Goal: Transaction & Acquisition: Obtain resource

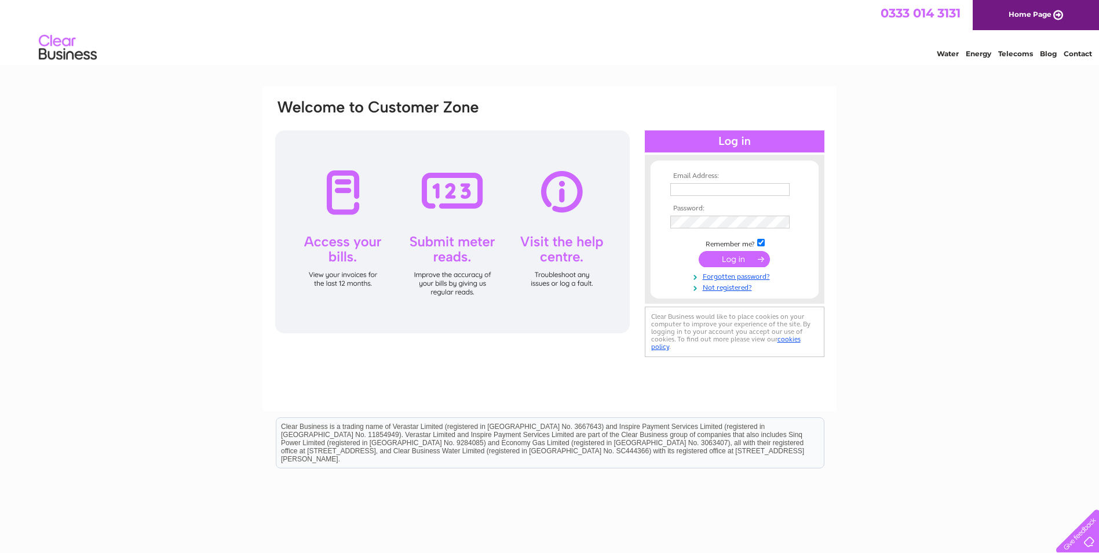
type input "angela@duncanplanthire.co.uk"
click at [739, 258] on input "submit" at bounding box center [734, 259] width 71 height 16
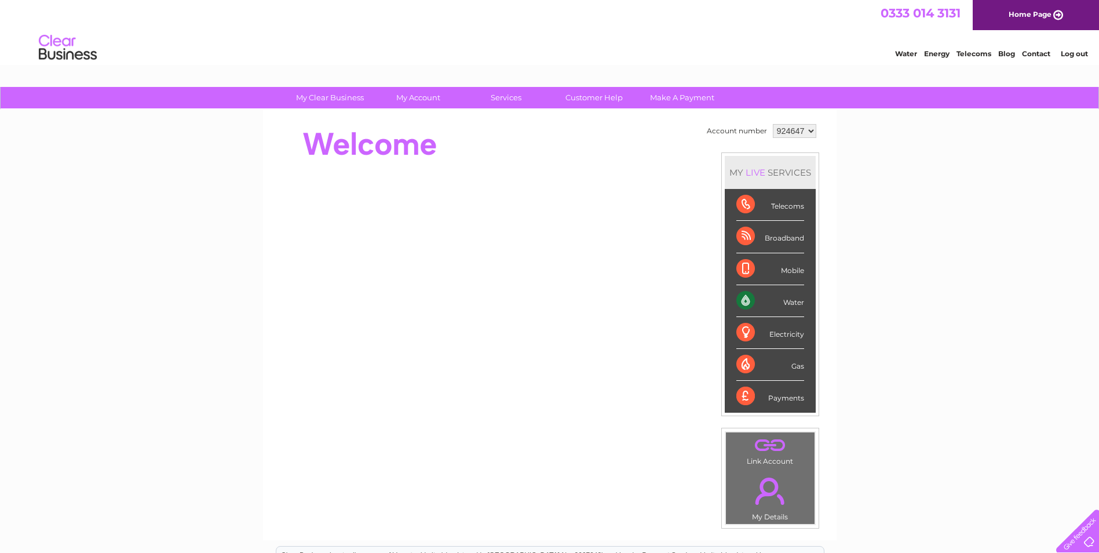
click at [937, 309] on div "My Clear Business Login Details My Details My Preferences Link Account My Accou…" at bounding box center [549, 412] width 1099 height 651
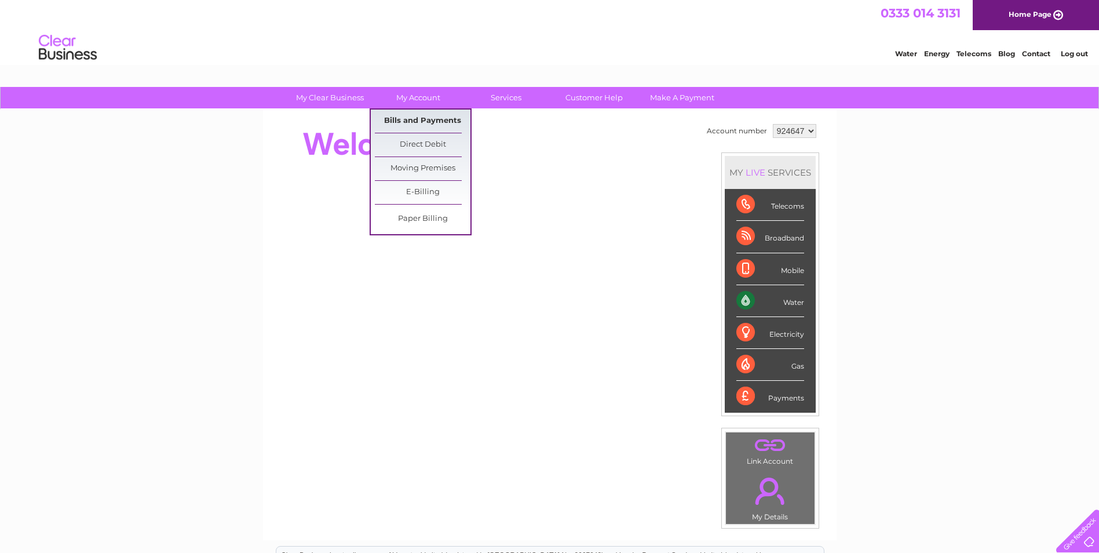
click at [409, 117] on link "Bills and Payments" at bounding box center [423, 121] width 96 height 23
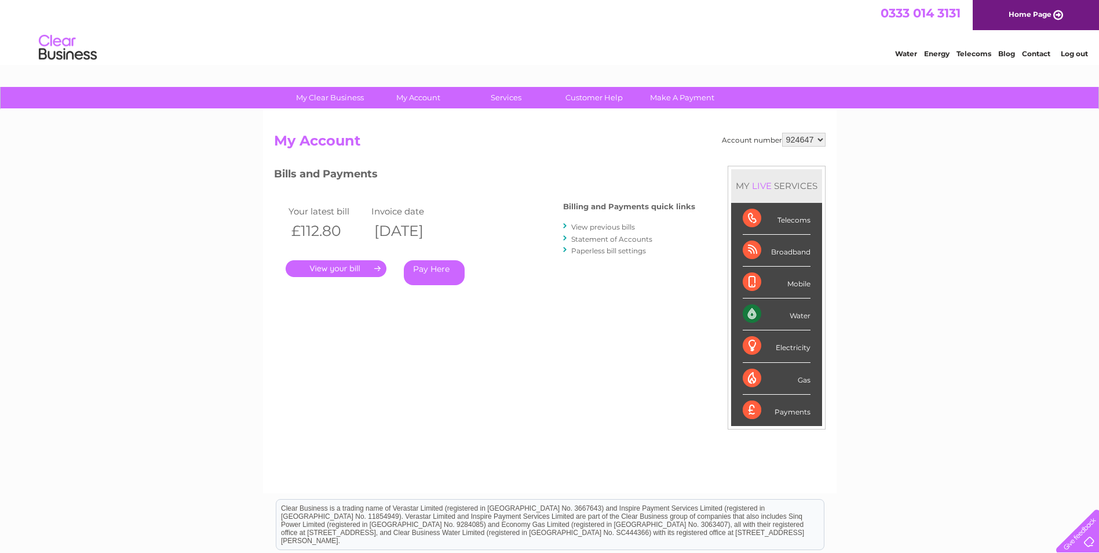
click at [337, 273] on link "." at bounding box center [336, 268] width 101 height 17
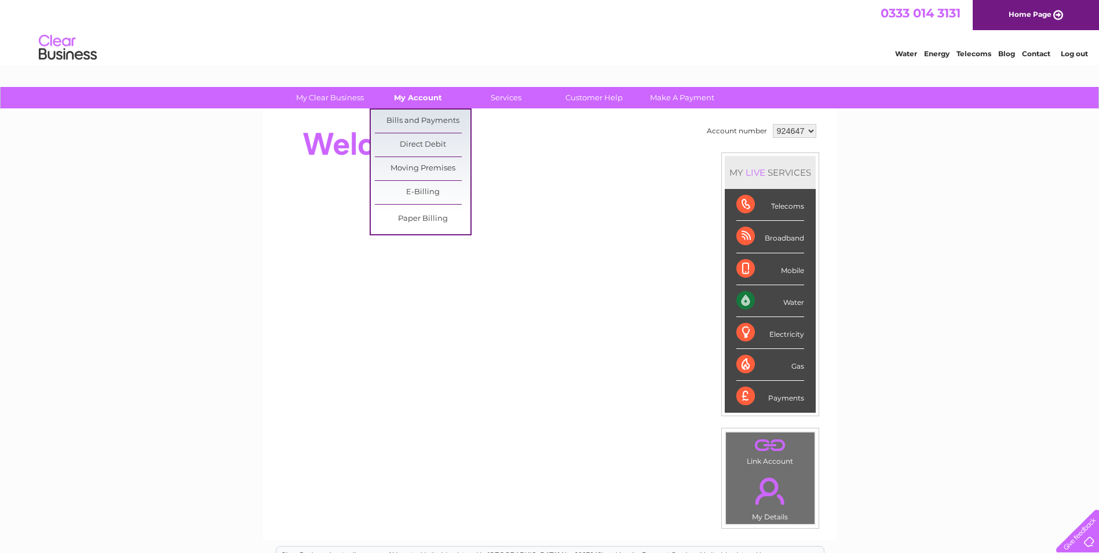
click at [436, 94] on link "My Account" at bounding box center [418, 97] width 96 height 21
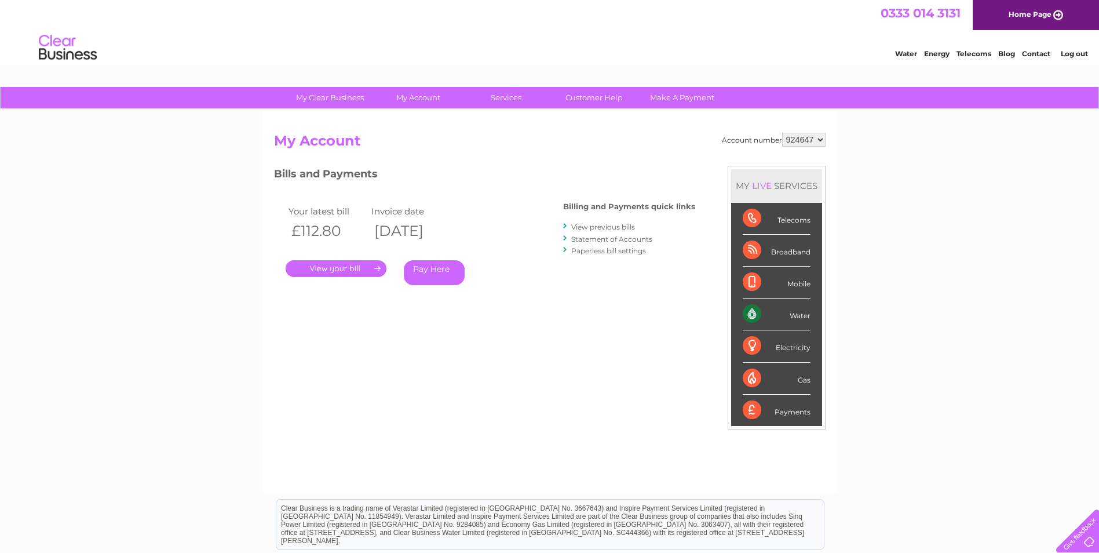
click at [341, 270] on link "." at bounding box center [336, 268] width 101 height 17
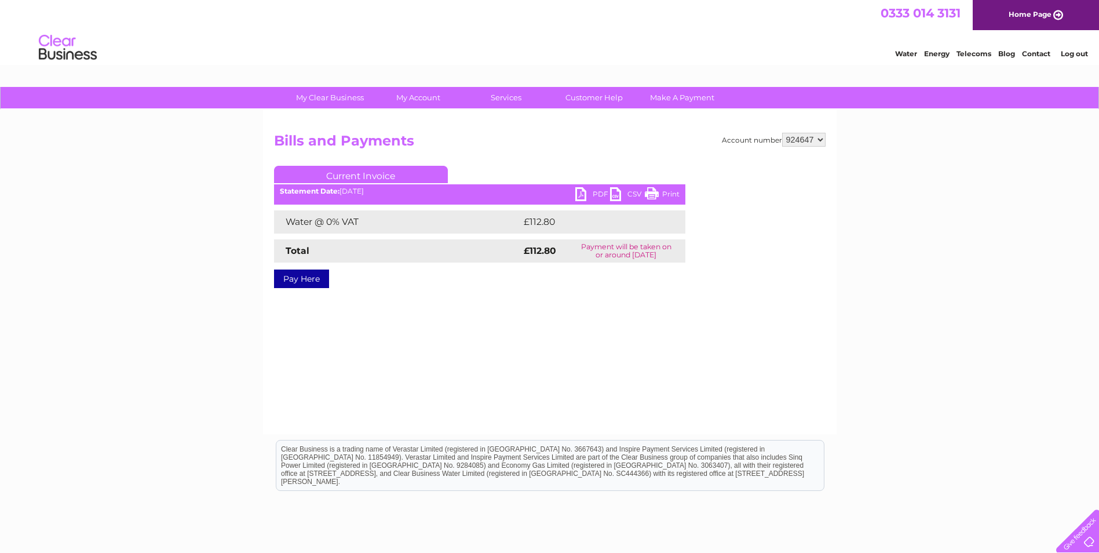
click at [591, 193] on link "PDF" at bounding box center [592, 195] width 35 height 17
